Goal: Transaction & Acquisition: Book appointment/travel/reservation

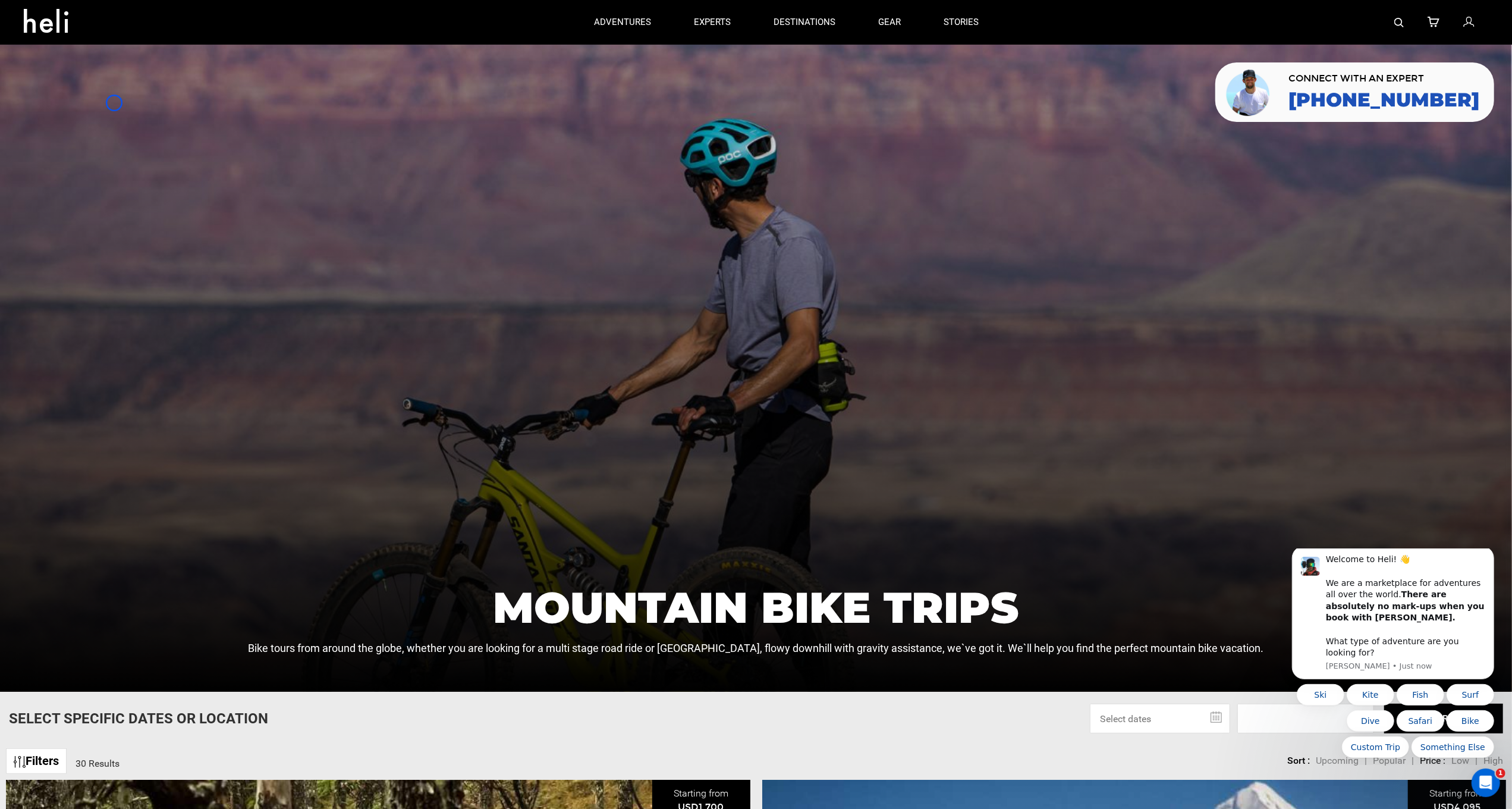
click at [115, 103] on div at bounding box center [756, 368] width 1512 height 647
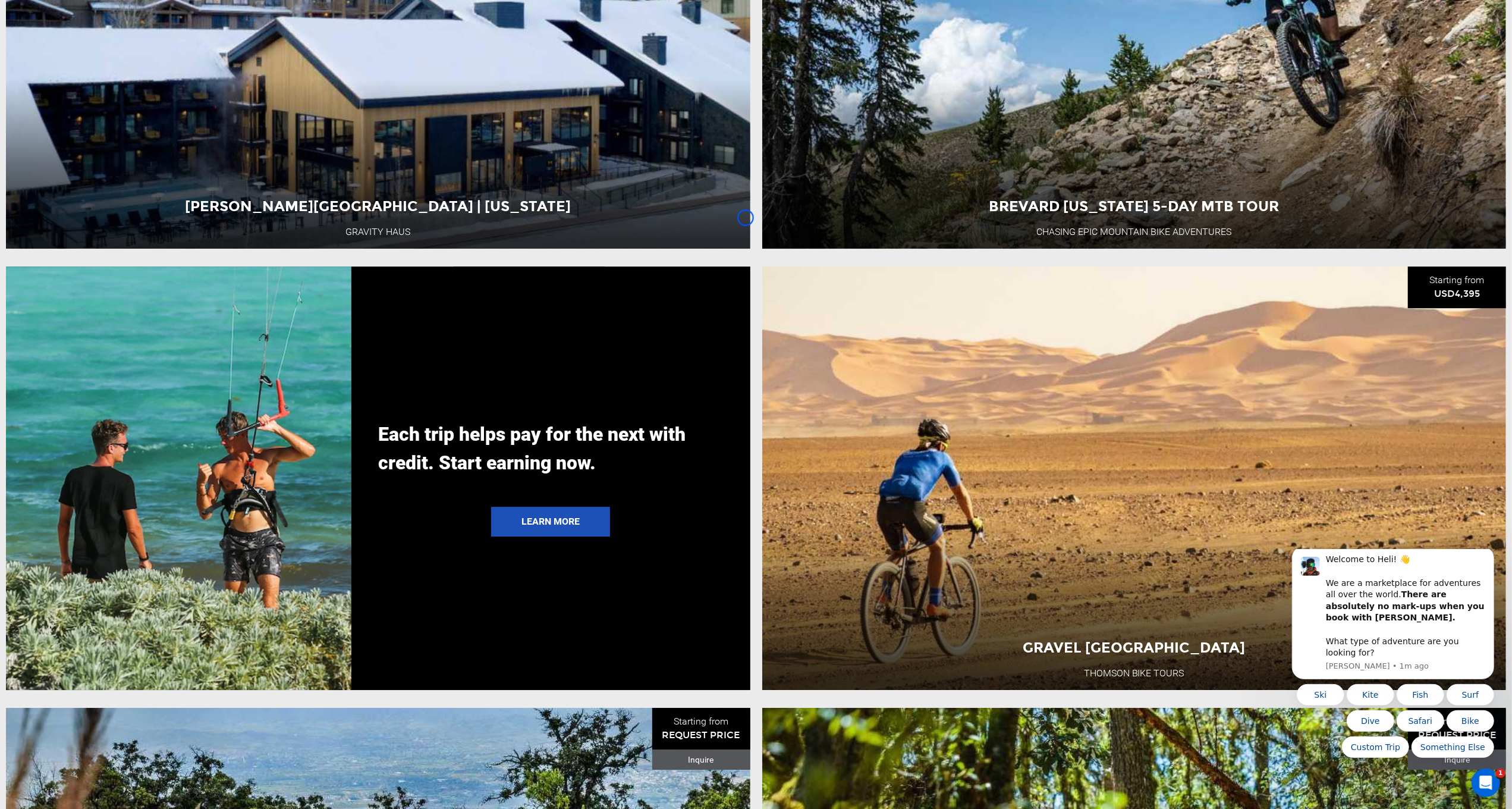
scroll to position [3622, 0]
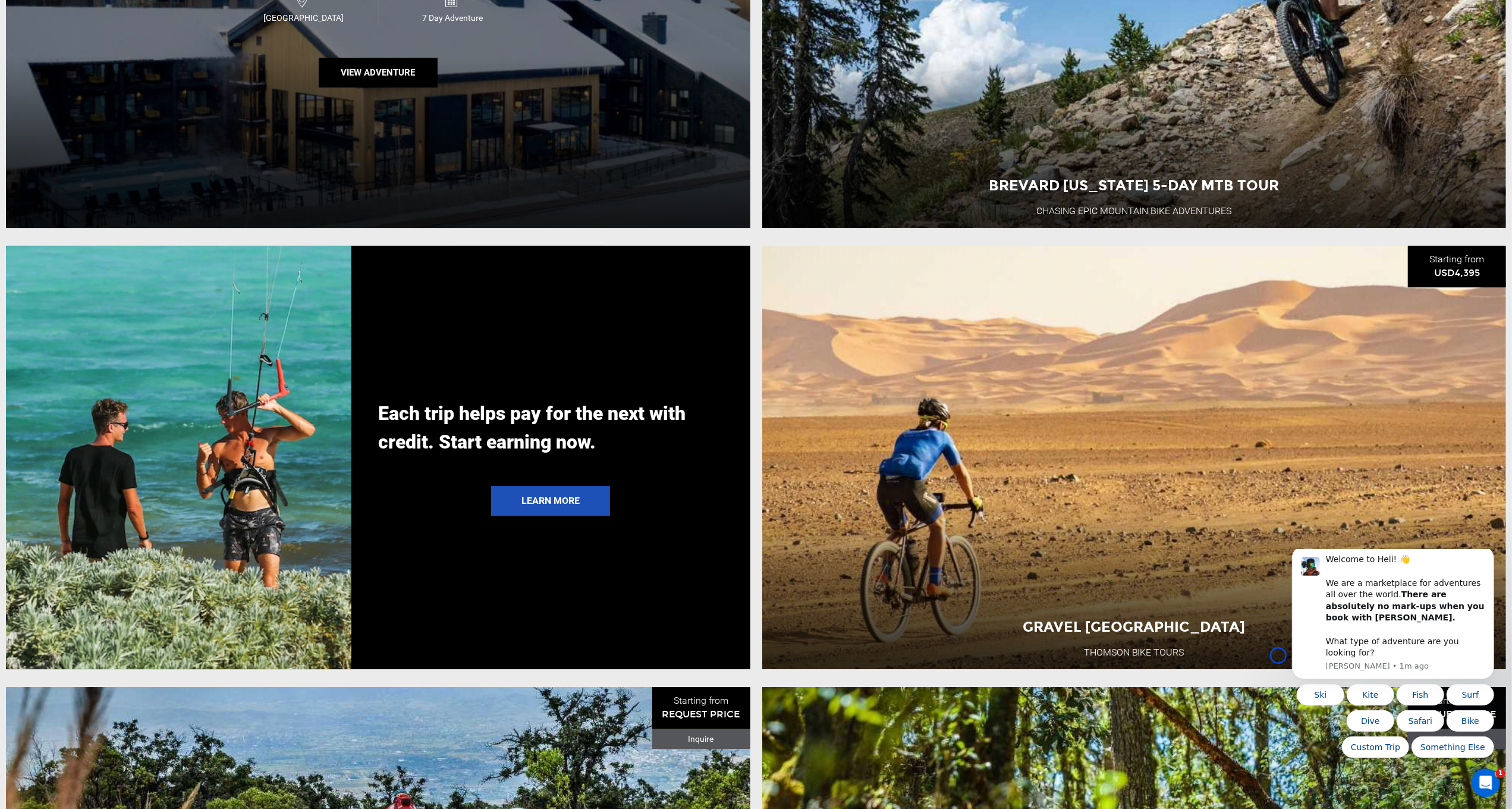
click at [115, 103] on div "[PERSON_NAME][GEOGRAPHIC_DATA] | [US_STATE] Gravity Haus [GEOGRAPHIC_DATA] 7 Da…" at bounding box center [378, 16] width 744 height 424
click at [90, 89] on div "[PERSON_NAME][GEOGRAPHIC_DATA] | [US_STATE] Gravity Haus [GEOGRAPHIC_DATA] 7 Da…" at bounding box center [378, 16] width 744 height 424
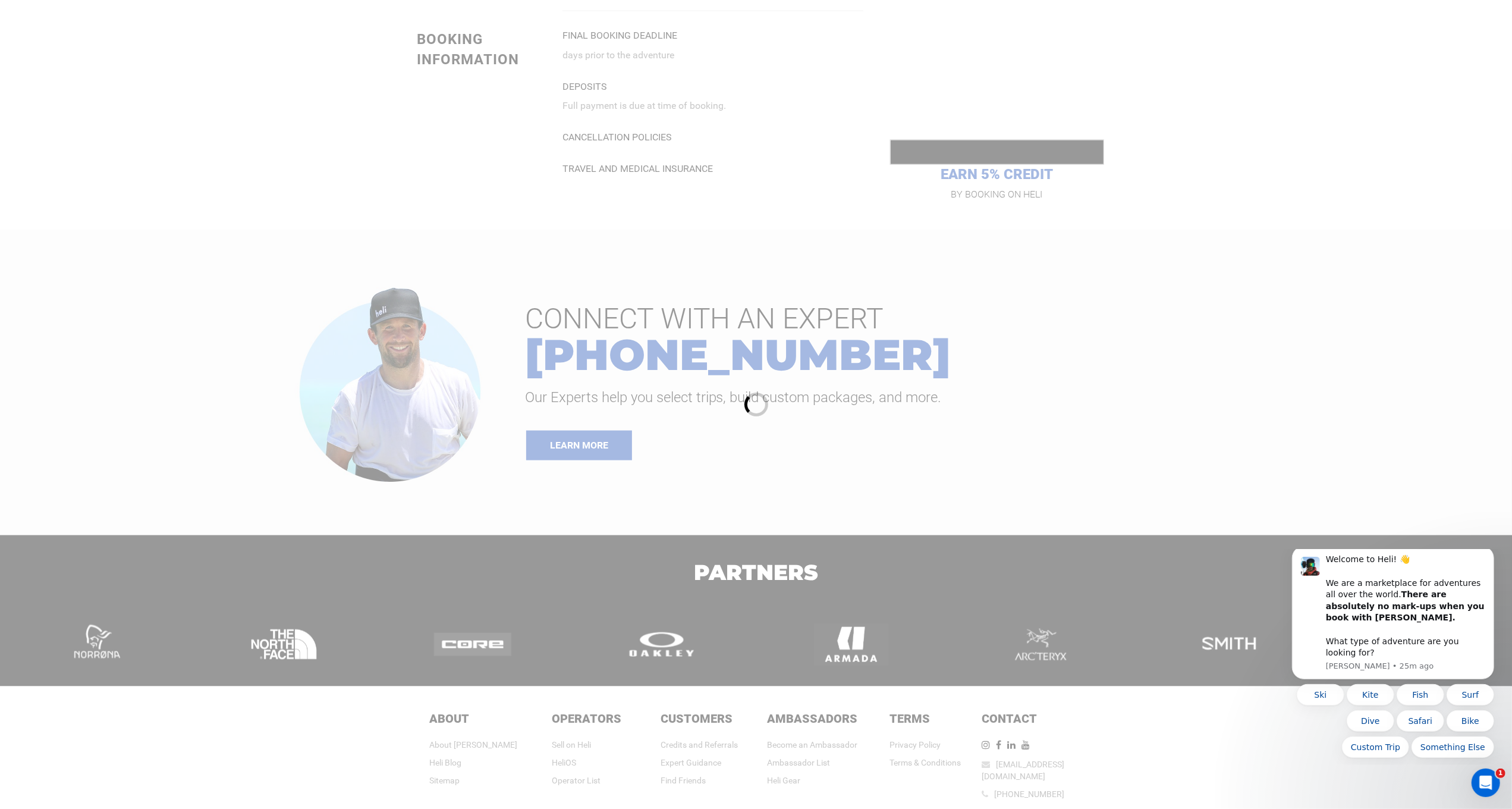
scroll to position [1398, 0]
